Goal: Information Seeking & Learning: Find specific fact

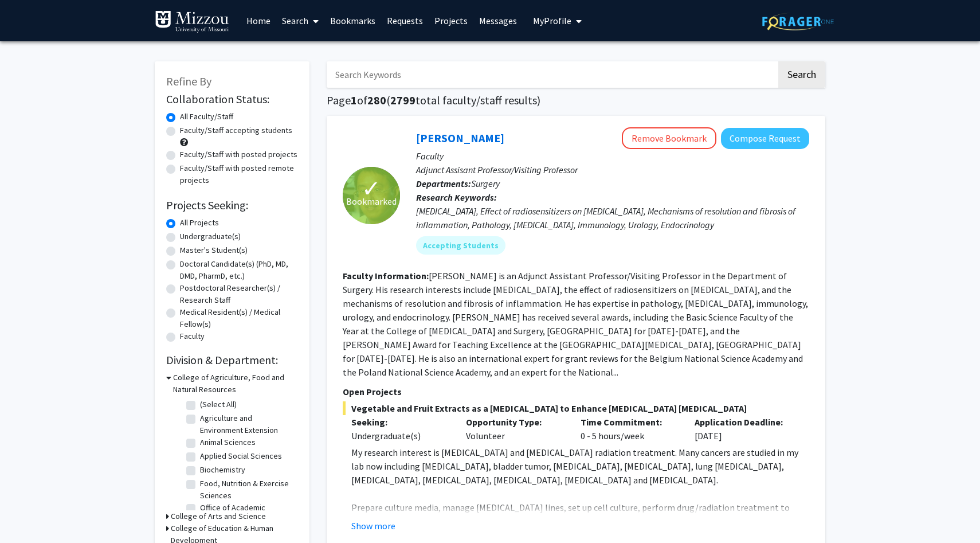
click at [346, 20] on link "Bookmarks" at bounding box center [352, 21] width 57 height 40
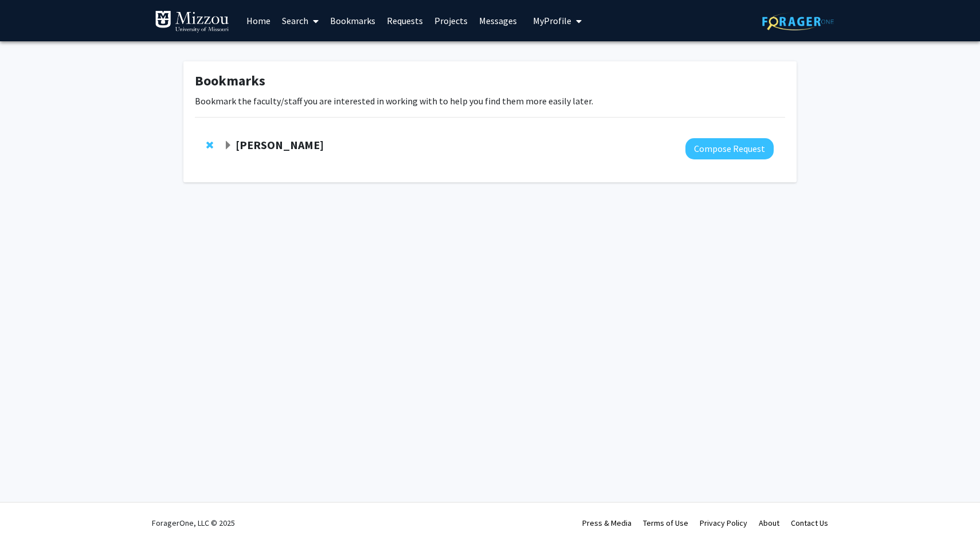
click at [258, 16] on link "Home" at bounding box center [259, 21] width 36 height 40
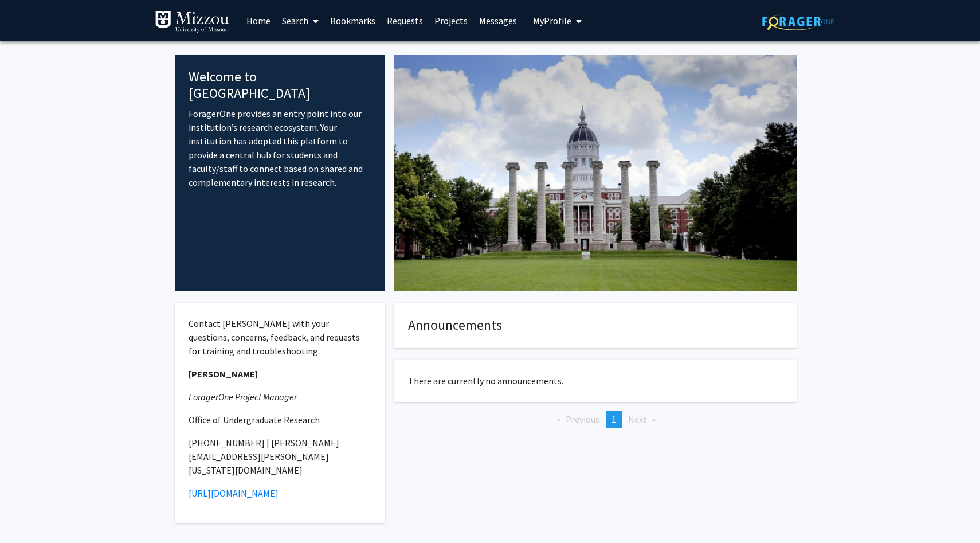
click at [362, 17] on link "Bookmarks" at bounding box center [352, 21] width 57 height 40
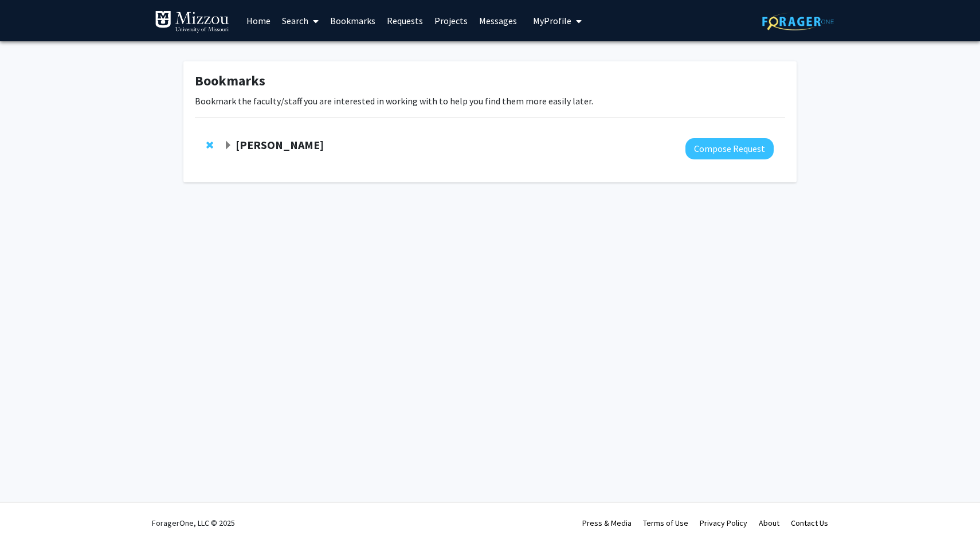
click at [300, 19] on link "Search" at bounding box center [300, 21] width 48 height 40
click at [322, 46] on span "Faculty/Staff" at bounding box center [318, 52] width 84 height 23
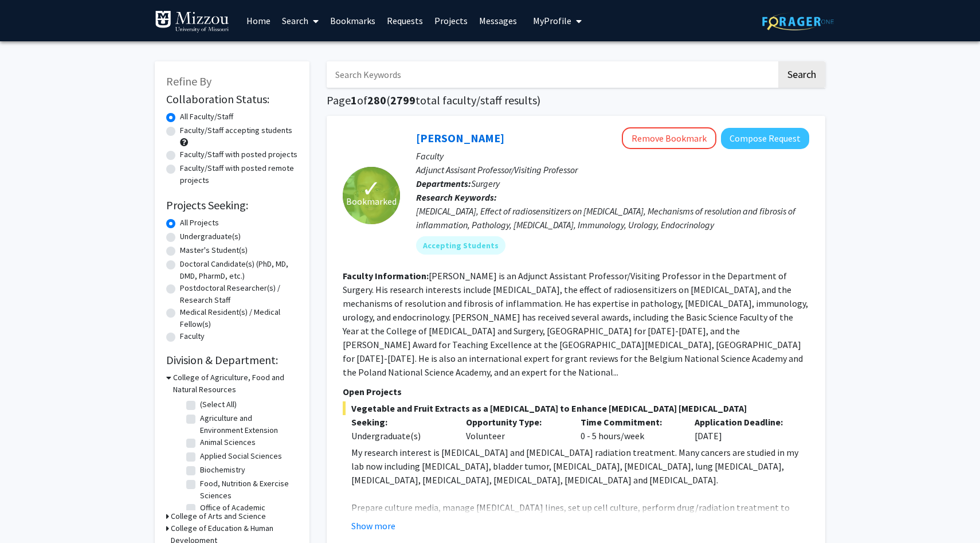
click at [367, 75] on input "Search Keywords" at bounding box center [552, 74] width 450 height 26
type input "[PERSON_NAME]"
click at [778, 61] on button "Search" at bounding box center [801, 74] width 47 height 26
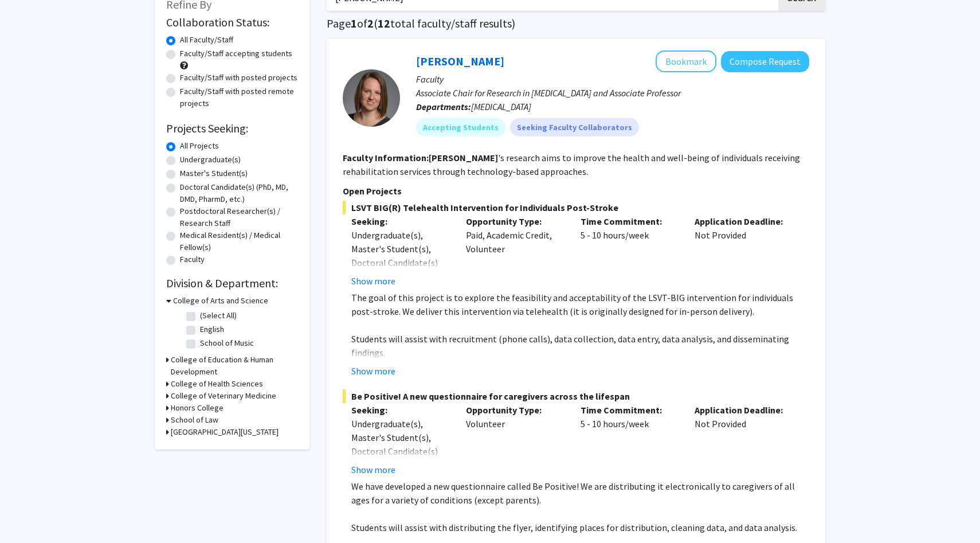
scroll to position [77, 0]
